Goal: Check status: Check status

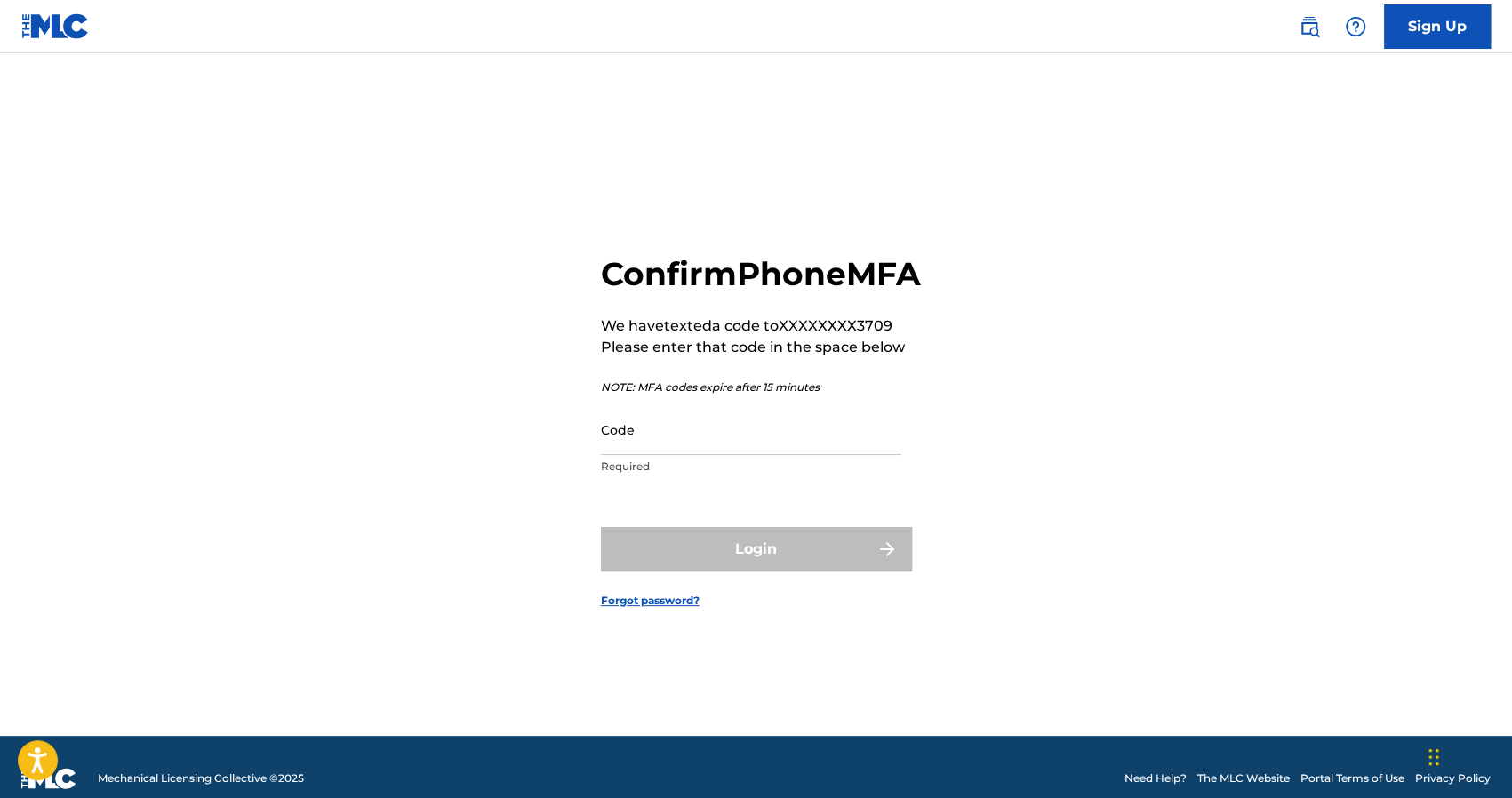
click at [691, 455] on input "Code" at bounding box center [751, 430] width 301 height 51
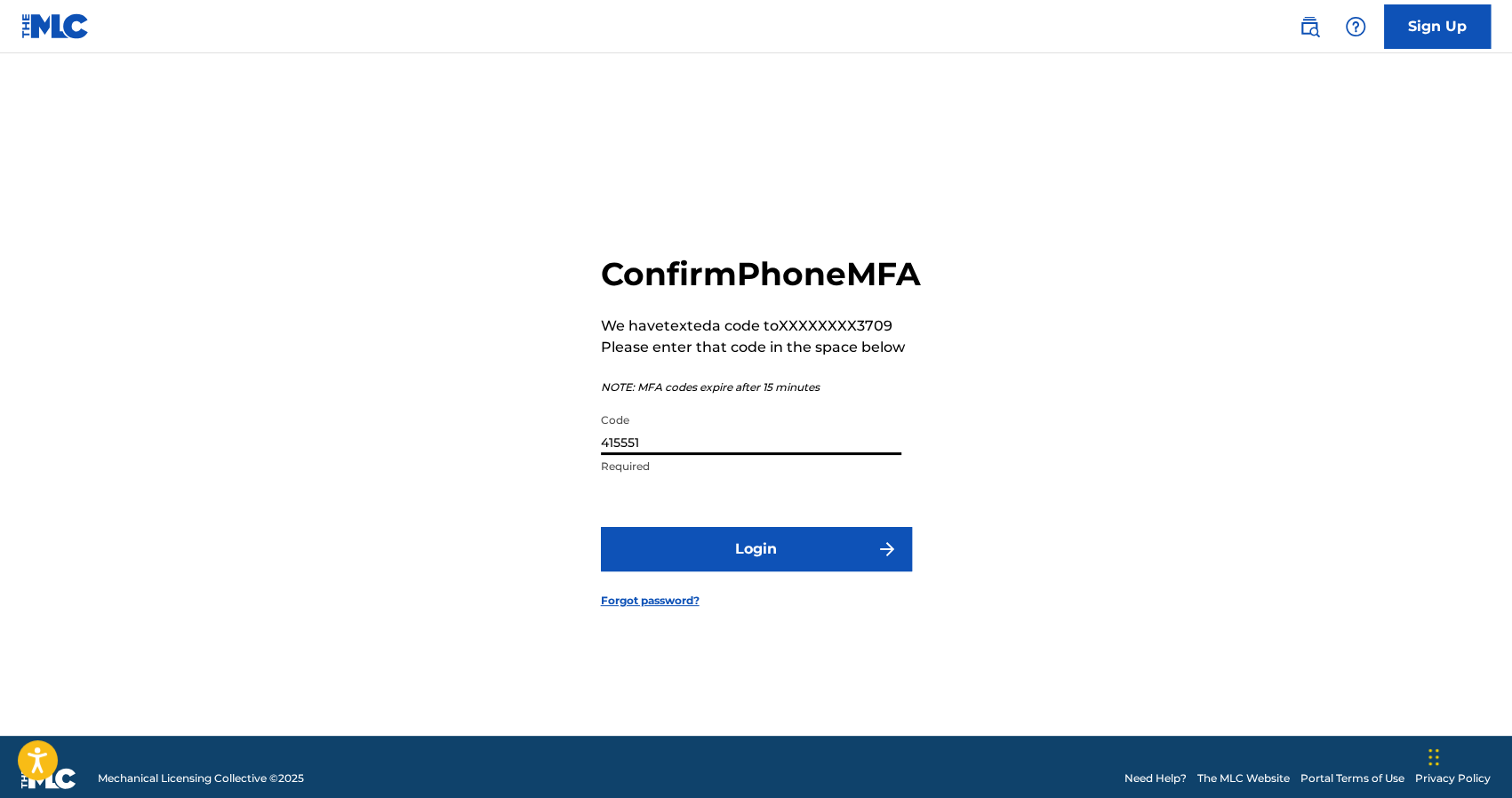
type input "415551"
click at [715, 562] on button "Login" at bounding box center [756, 549] width 311 height 44
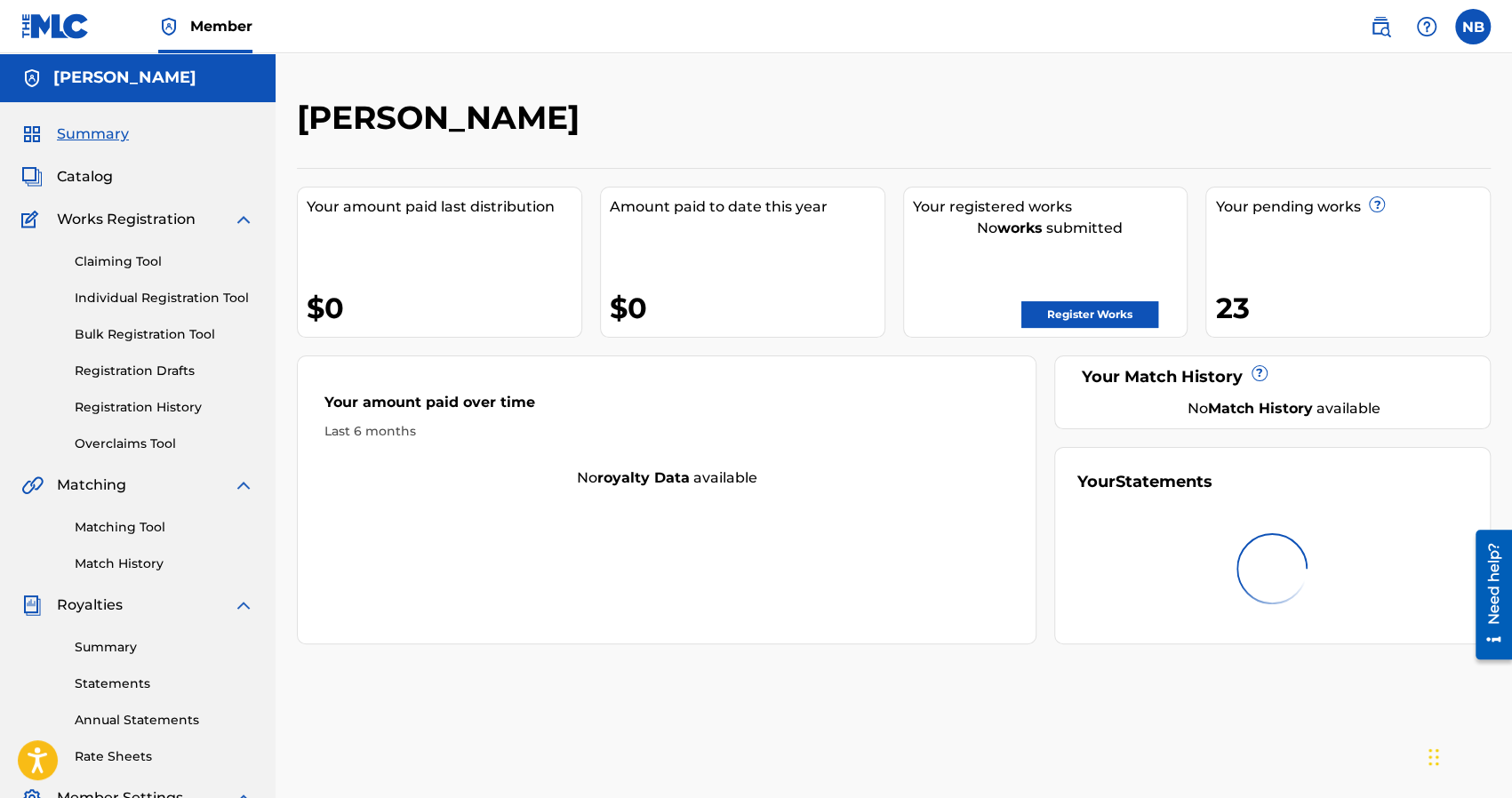
click at [142, 403] on link "Registration History" at bounding box center [164, 407] width 180 height 18
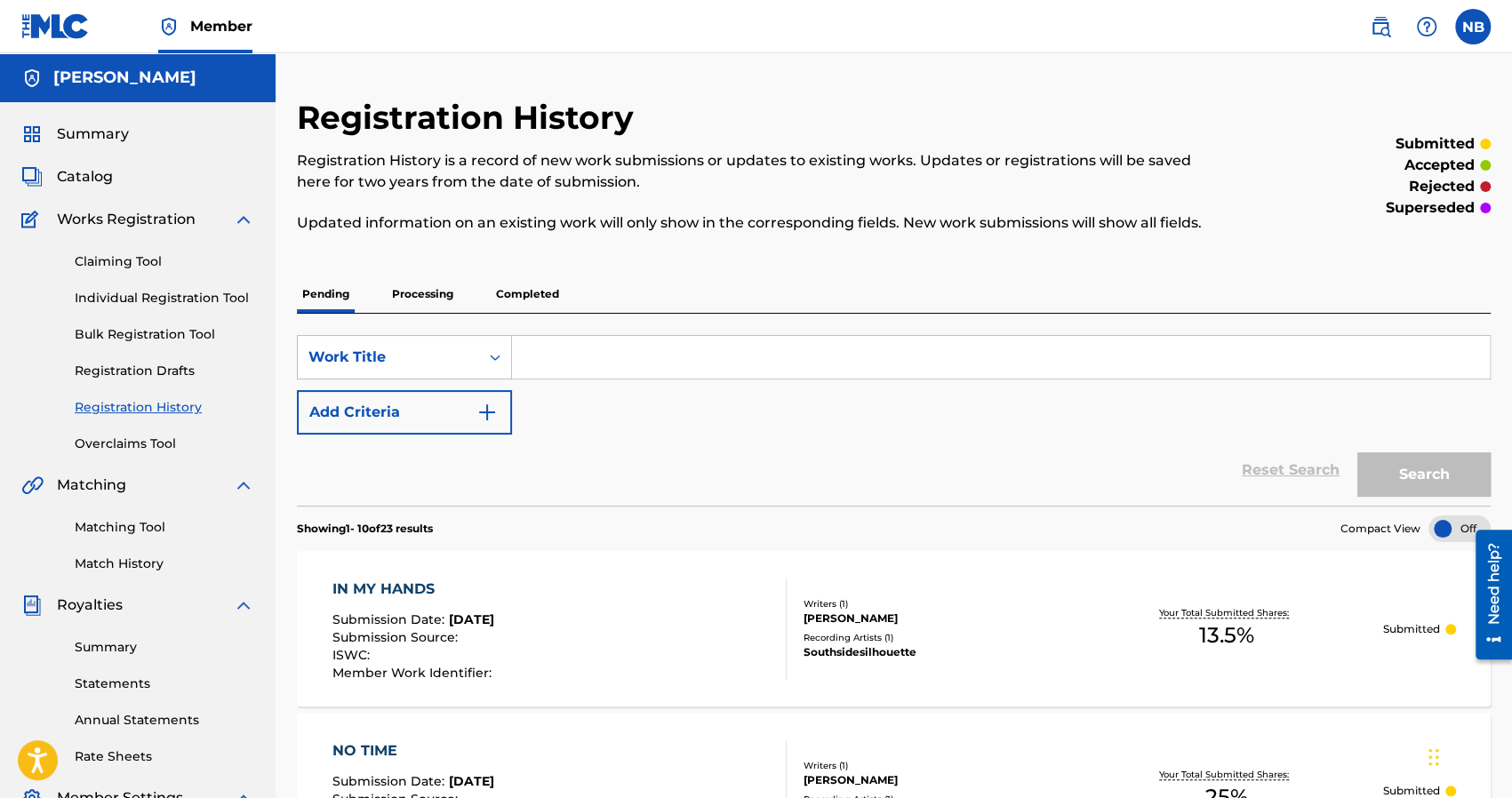
click at [419, 300] on p "Processing" at bounding box center [422, 294] width 72 height 37
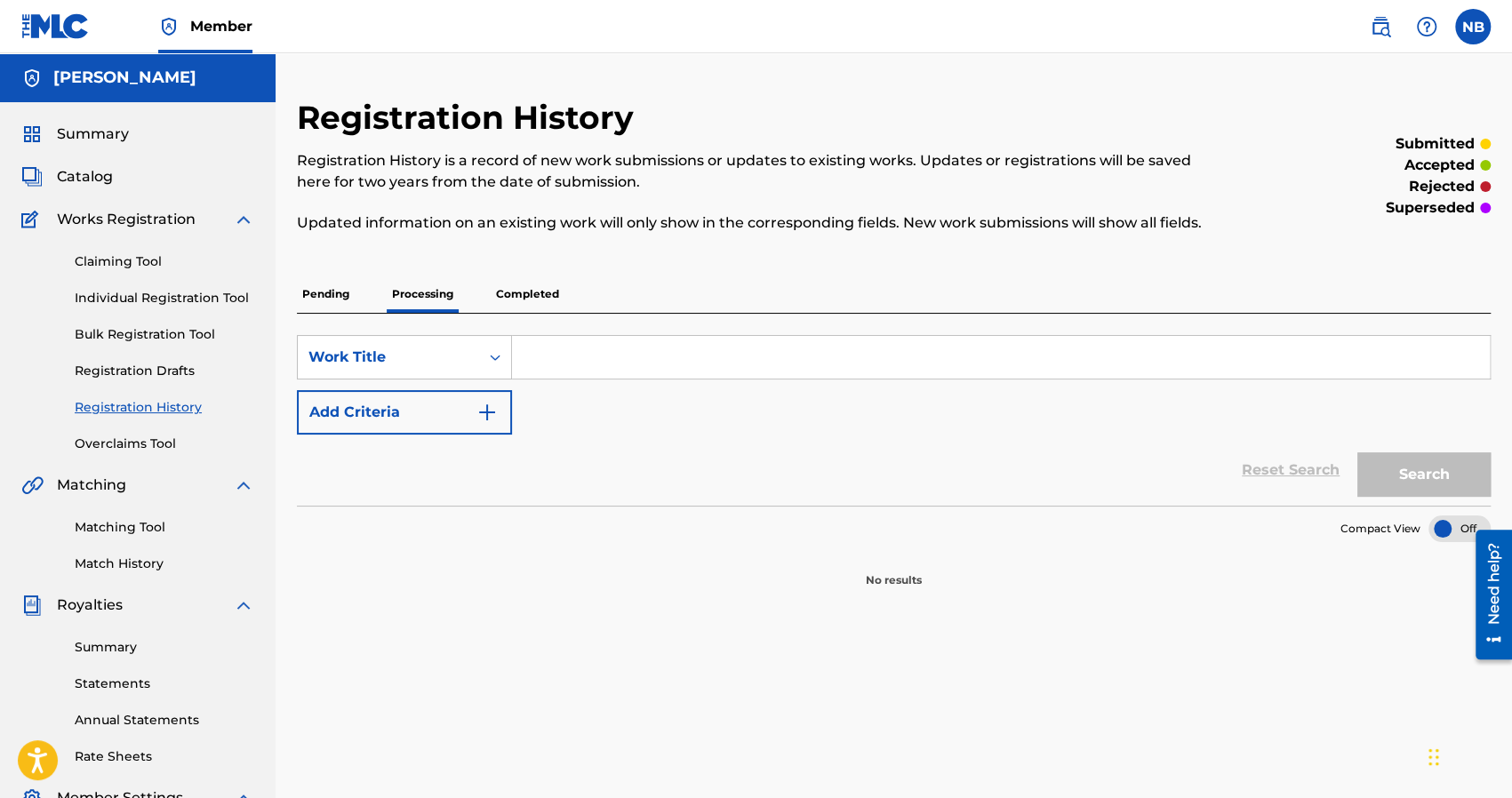
click at [500, 295] on p "Completed" at bounding box center [527, 294] width 74 height 37
